Goal: Information Seeking & Learning: Learn about a topic

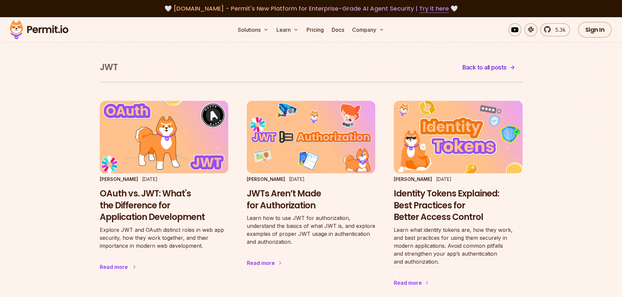
click at [166, 197] on h3 "OAuth vs. JWT: What's the Difference for Application Development" at bounding box center [164, 205] width 129 height 35
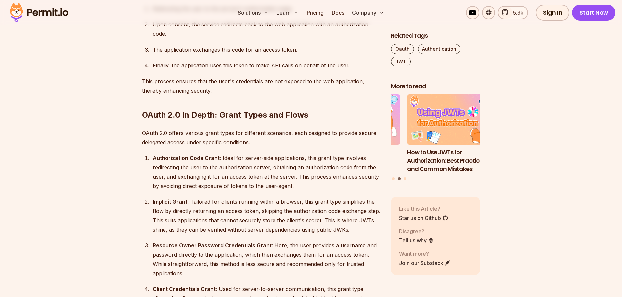
scroll to position [859, 0]
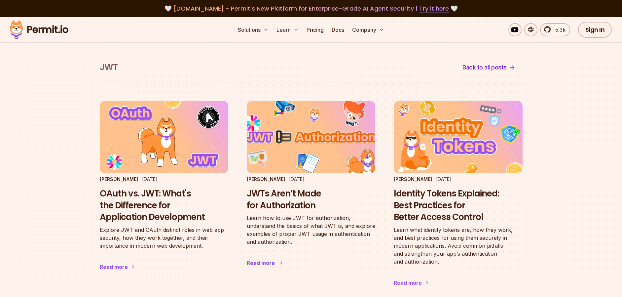
click at [281, 142] on img at bounding box center [310, 137] width 141 height 80
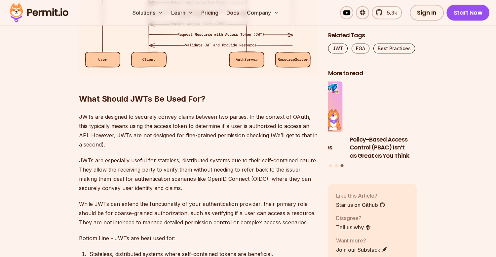
scroll to position [1284, 0]
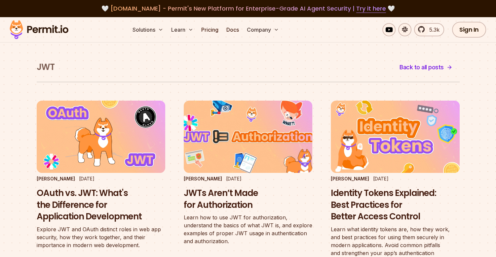
click at [247, 135] on img at bounding box center [247, 137] width 141 height 80
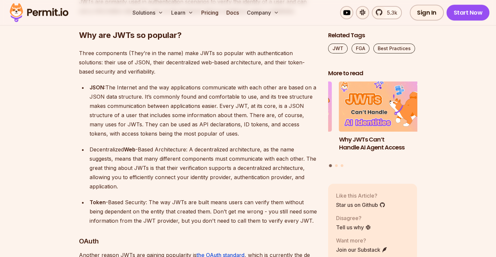
scroll to position [694, 0]
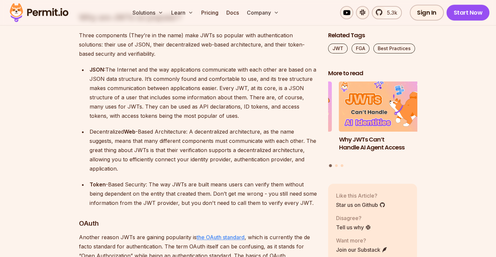
click at [202, 239] on link "the OAuth standard" at bounding box center [221, 237] width 48 height 7
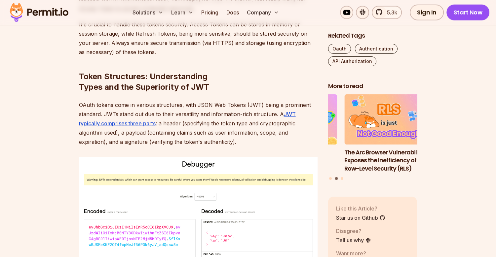
scroll to position [1851, 0]
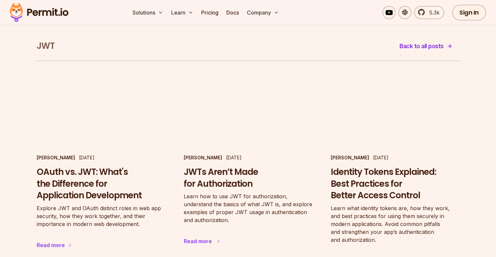
scroll to position [33, 0]
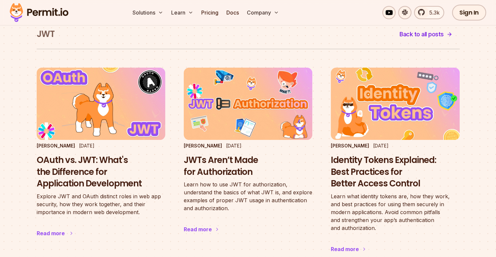
click at [103, 159] on h3 "OAuth vs. JWT: What's the Difference for Application Development" at bounding box center [101, 172] width 129 height 35
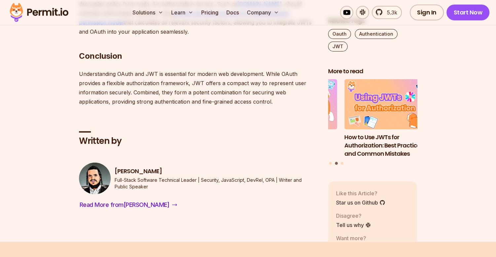
scroll to position [1785, 0]
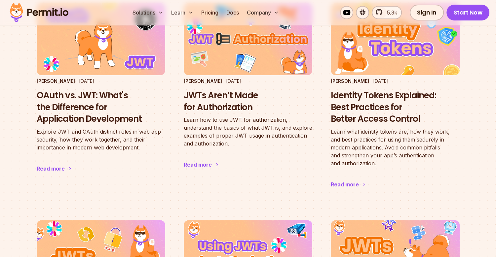
scroll to position [36, 0]
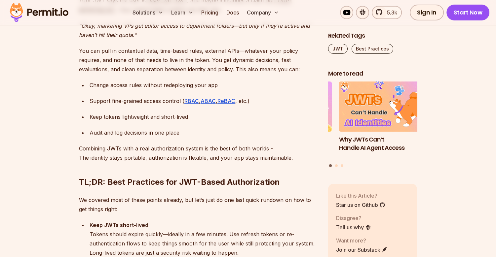
scroll to position [2181, 0]
